Goal: Information Seeking & Learning: Learn about a topic

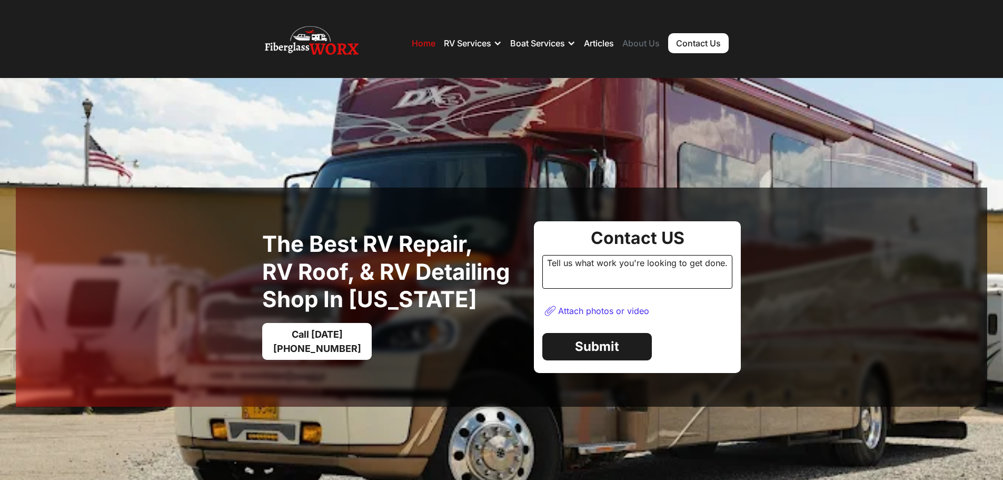
click at [646, 41] on link "About Us" at bounding box center [640, 43] width 37 height 11
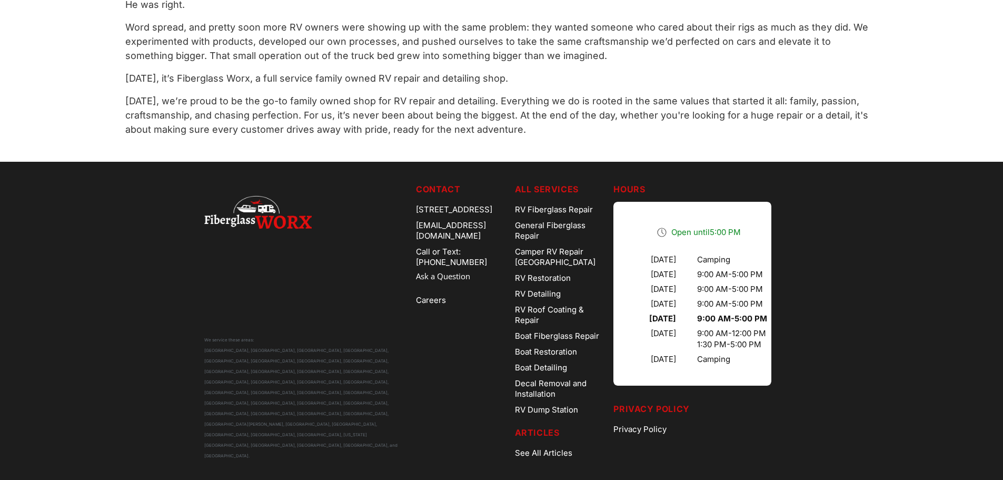
scroll to position [641, 0]
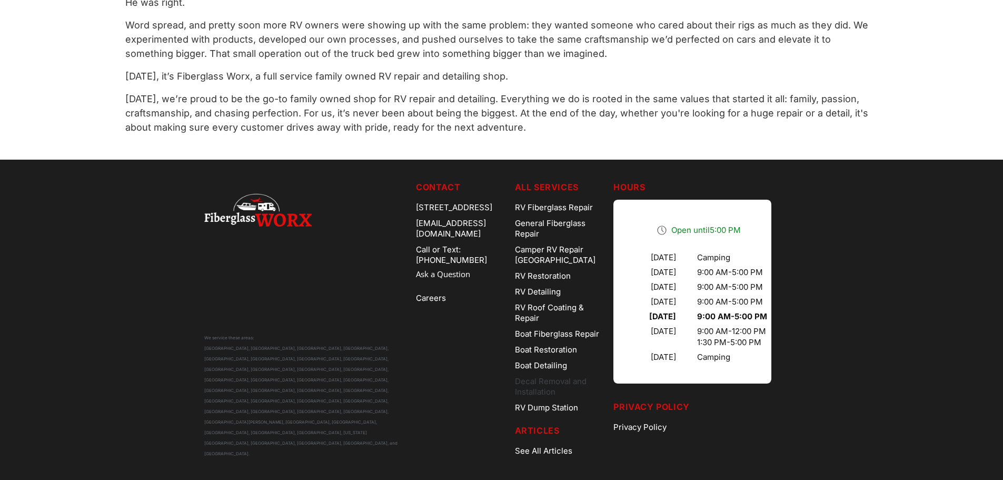
click at [544, 381] on link "Decal Removal and Installation" at bounding box center [560, 386] width 91 height 26
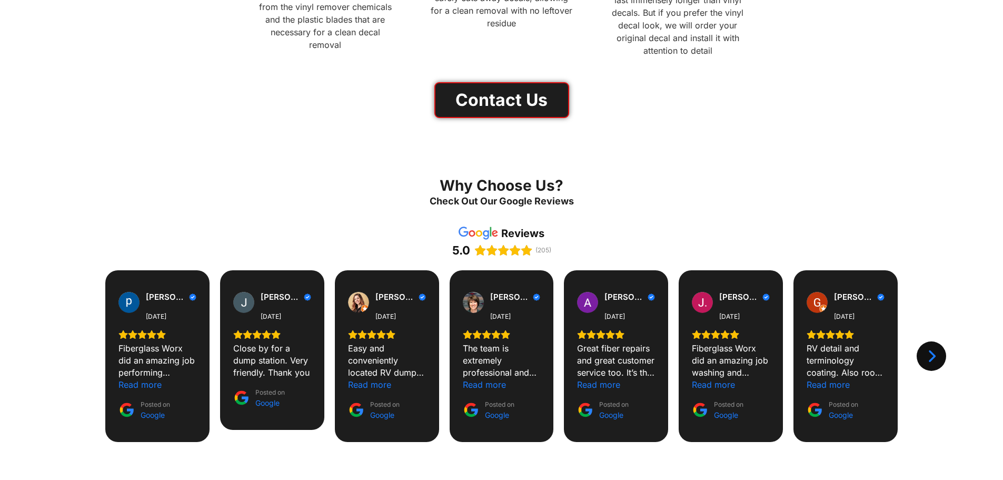
scroll to position [632, 0]
